Goal: Find specific page/section: Find specific page/section

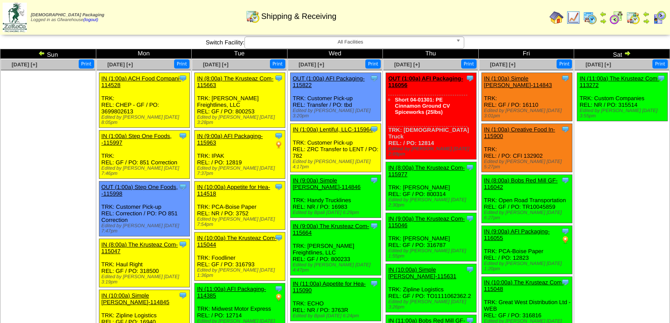
click at [628, 53] on img at bounding box center [627, 53] width 7 height 7
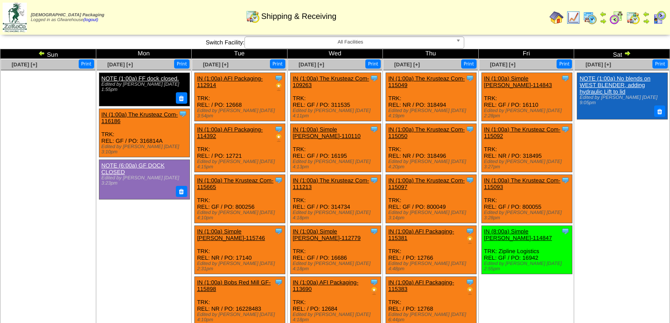
click at [40, 53] on img at bounding box center [41, 53] width 7 height 7
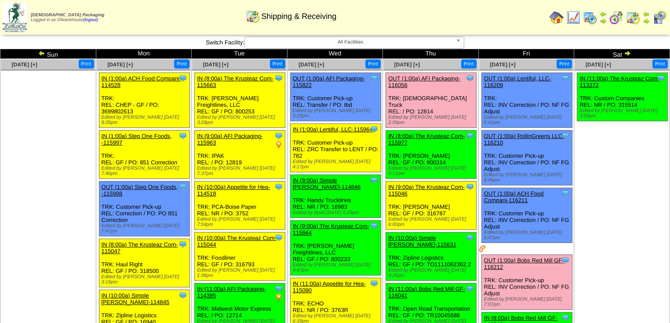
click at [40, 52] on img at bounding box center [41, 53] width 7 height 7
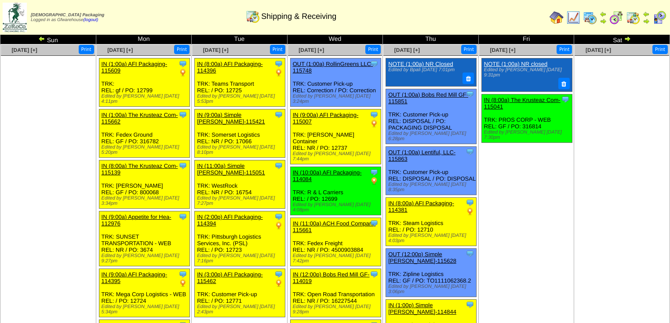
scroll to position [13, 0]
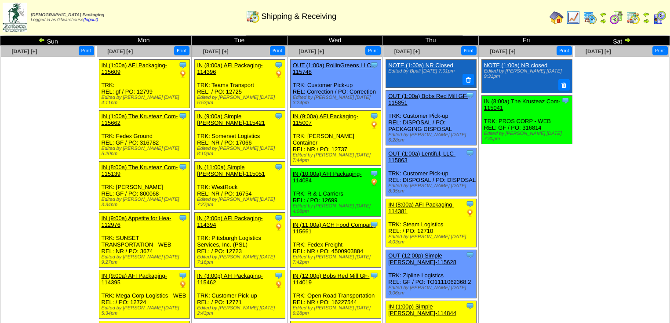
click at [39, 40] on img at bounding box center [41, 39] width 7 height 7
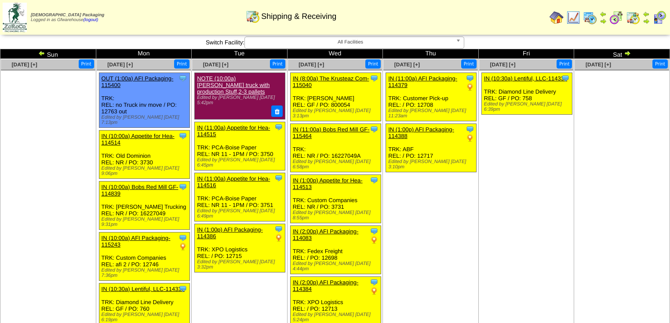
click at [627, 54] on img at bounding box center [627, 53] width 7 height 7
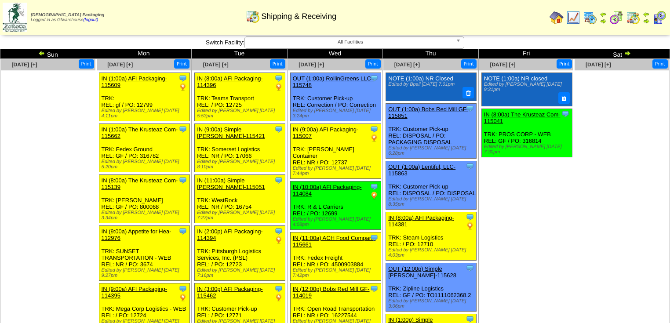
click at [627, 54] on img at bounding box center [627, 53] width 7 height 7
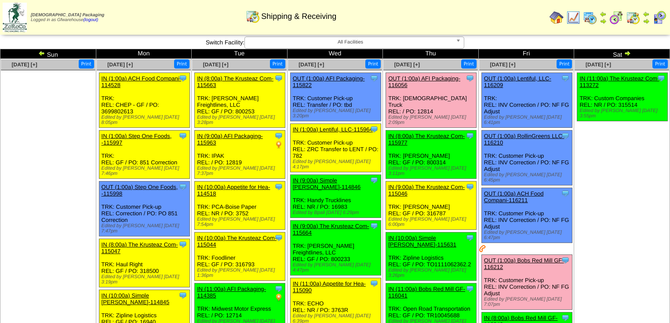
click at [626, 55] on img at bounding box center [627, 53] width 7 height 7
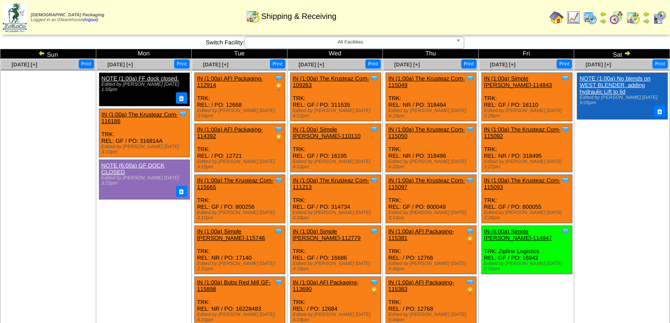
click at [41, 54] on img at bounding box center [41, 53] width 7 height 7
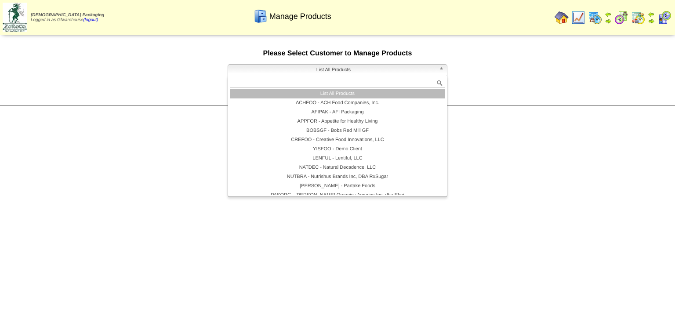
click at [440, 69] on b at bounding box center [443, 70] width 8 height 11
click at [354, 94] on li "List All Products" at bounding box center [337, 93] width 215 height 9
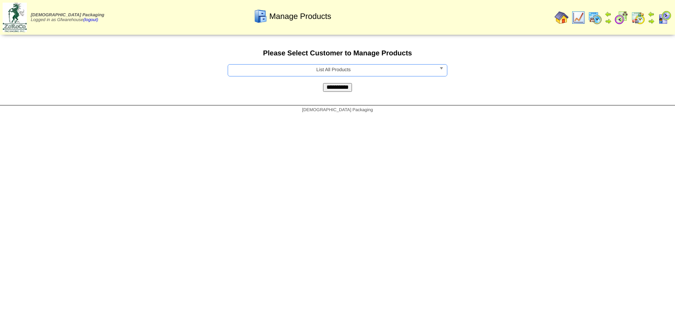
click at [337, 86] on input "**********" at bounding box center [337, 87] width 29 height 9
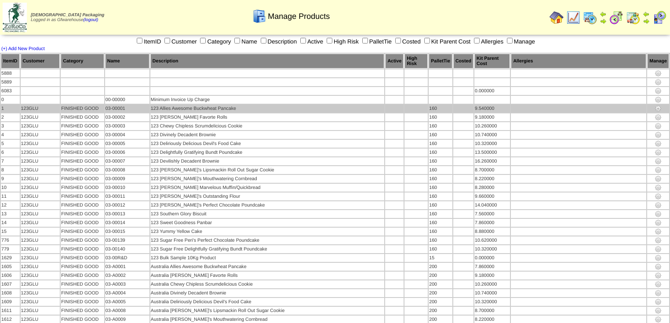
scroll to position [1883, 0]
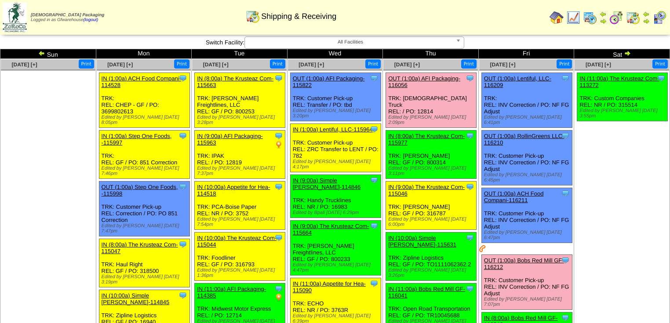
click at [626, 53] on img at bounding box center [627, 53] width 7 height 7
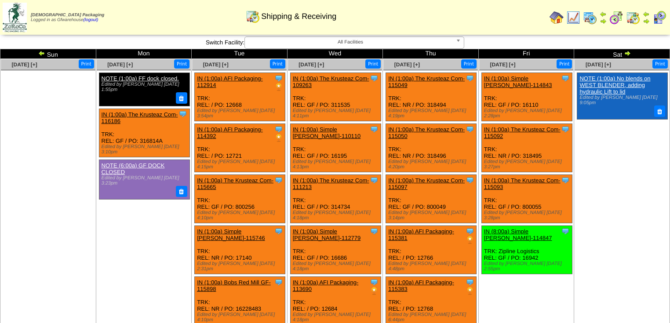
click at [42, 54] on img at bounding box center [41, 53] width 7 height 7
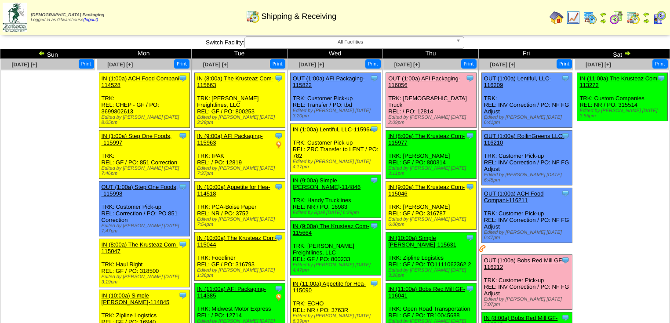
click at [626, 54] on img at bounding box center [627, 53] width 7 height 7
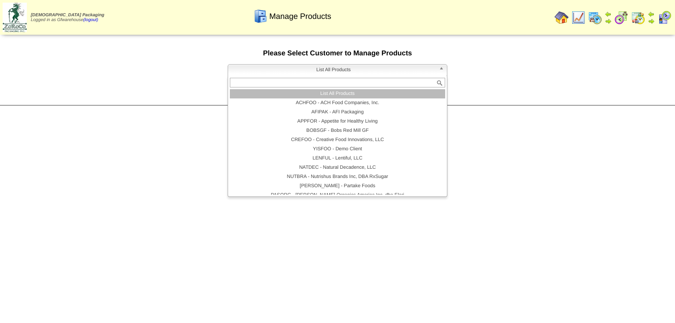
click at [440, 69] on b at bounding box center [443, 70] width 8 height 11
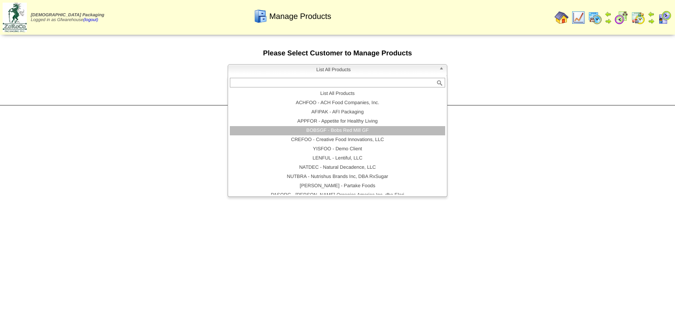
click at [365, 129] on li "BOBSGF - Bobs Red Mill GF" at bounding box center [337, 130] width 215 height 9
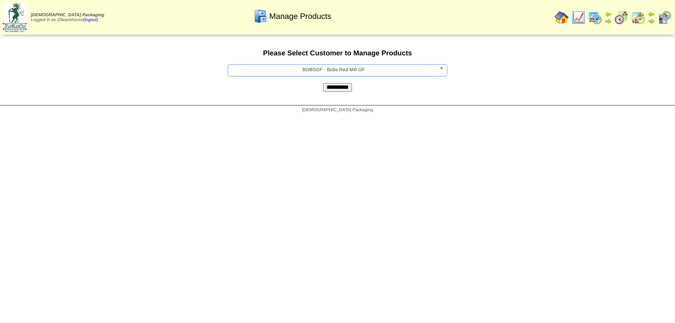
click at [327, 90] on input "**********" at bounding box center [337, 87] width 29 height 9
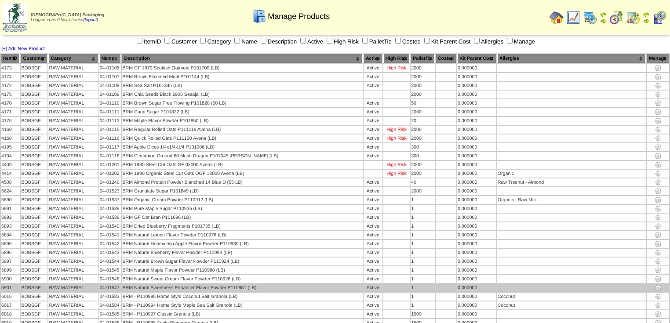
scroll to position [173, 0]
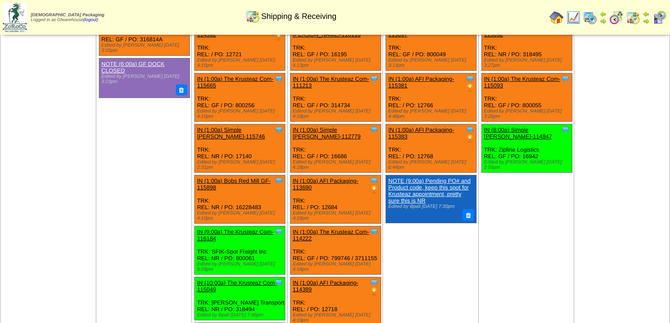
scroll to position [105, 0]
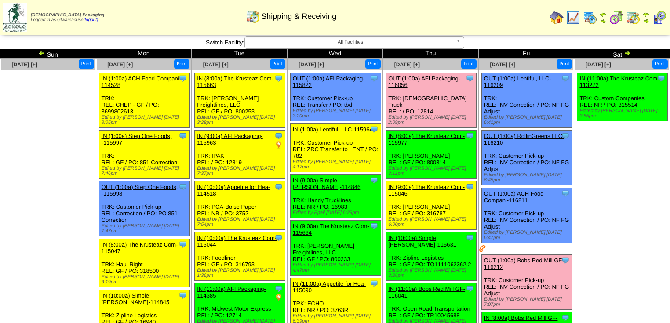
click at [627, 52] on img at bounding box center [627, 53] width 7 height 7
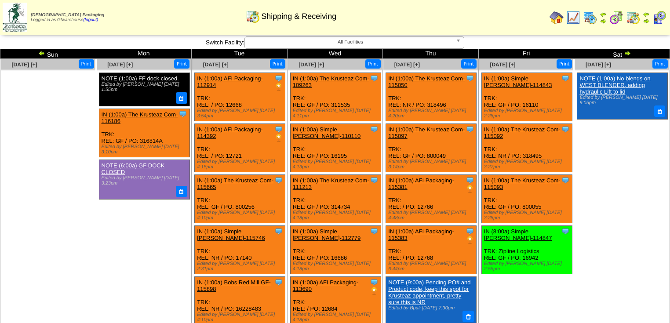
scroll to position [239, 0]
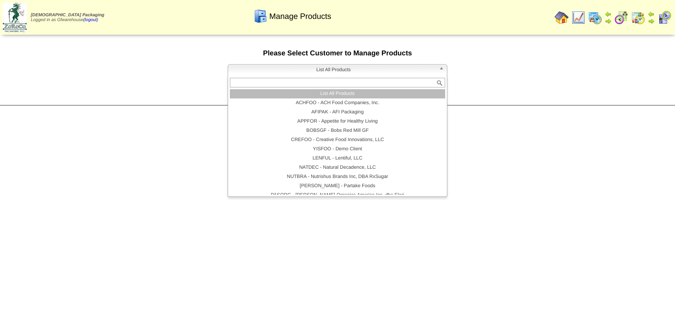
click at [443, 69] on b at bounding box center [443, 70] width 8 height 11
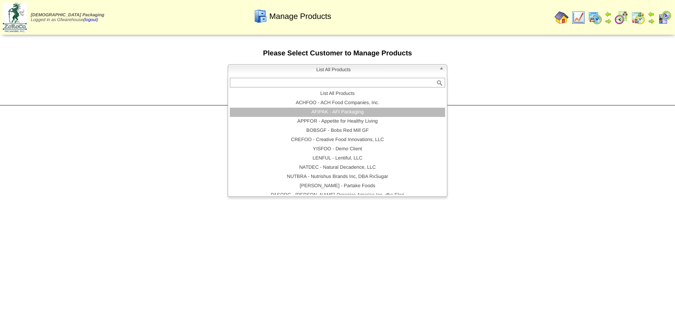
click at [327, 114] on li "AFIPAK - AFI Packaging" at bounding box center [337, 112] width 215 height 9
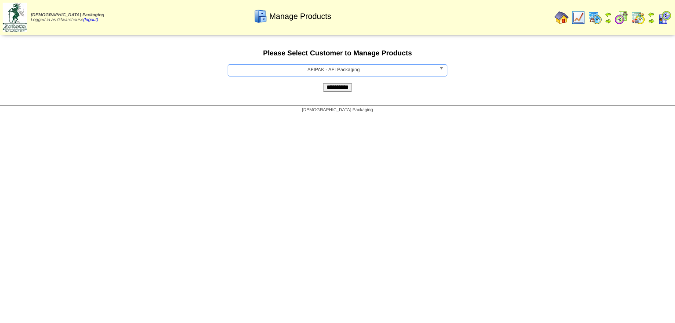
click at [345, 89] on input "**********" at bounding box center [337, 87] width 29 height 9
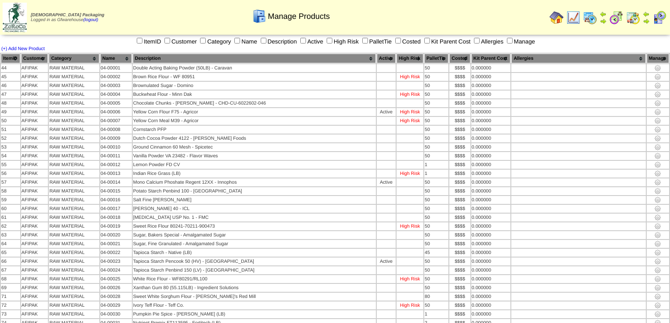
scroll to position [2456, 0]
